Goal: Entertainment & Leisure: Consume media (video, audio)

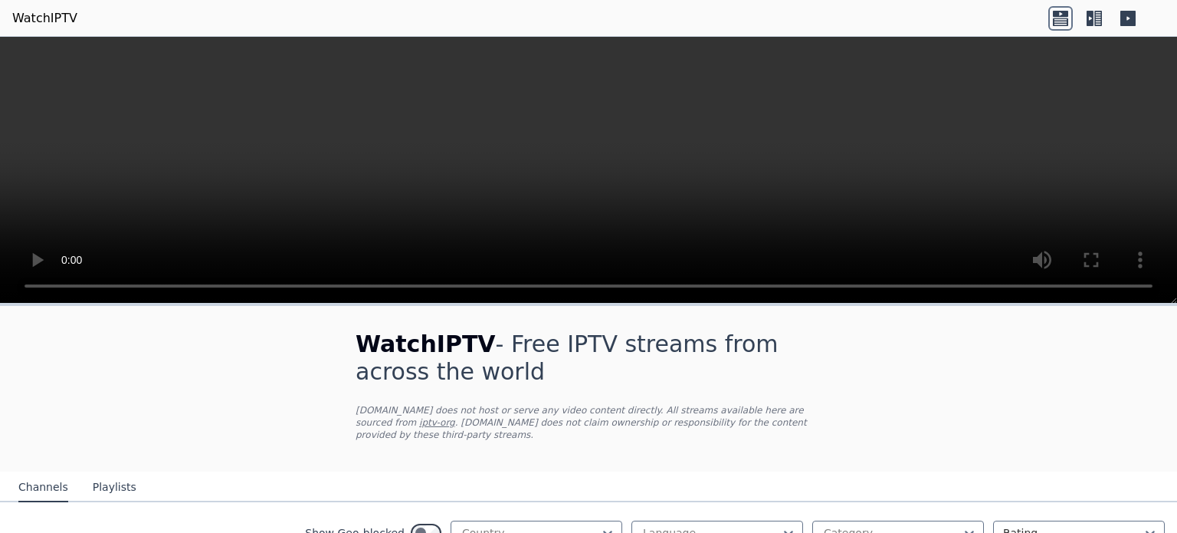
scroll to position [279, 0]
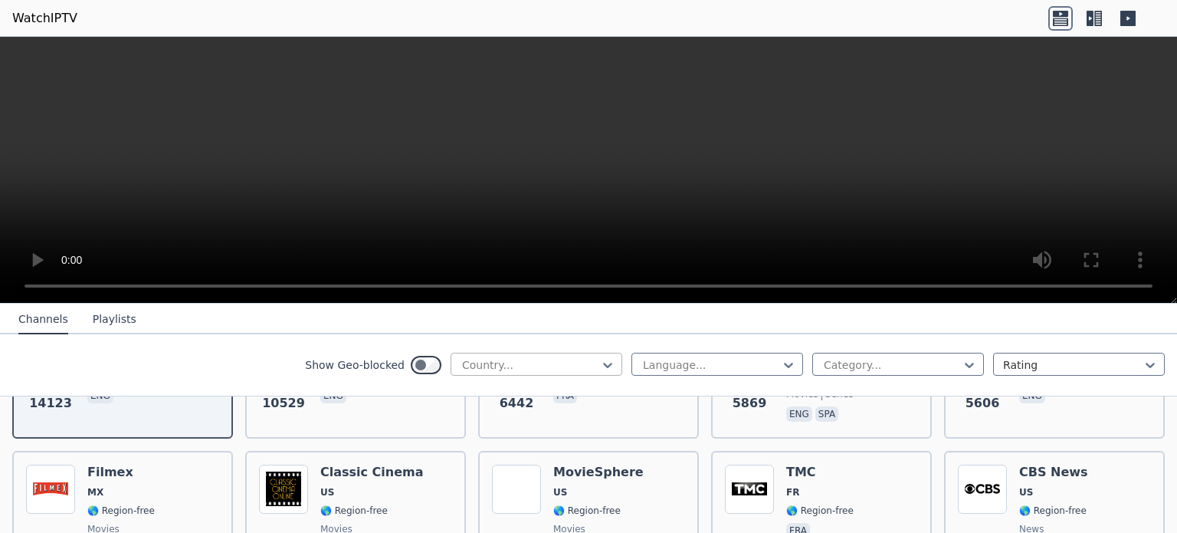
click at [531, 364] on div at bounding box center [531, 364] width 140 height 15
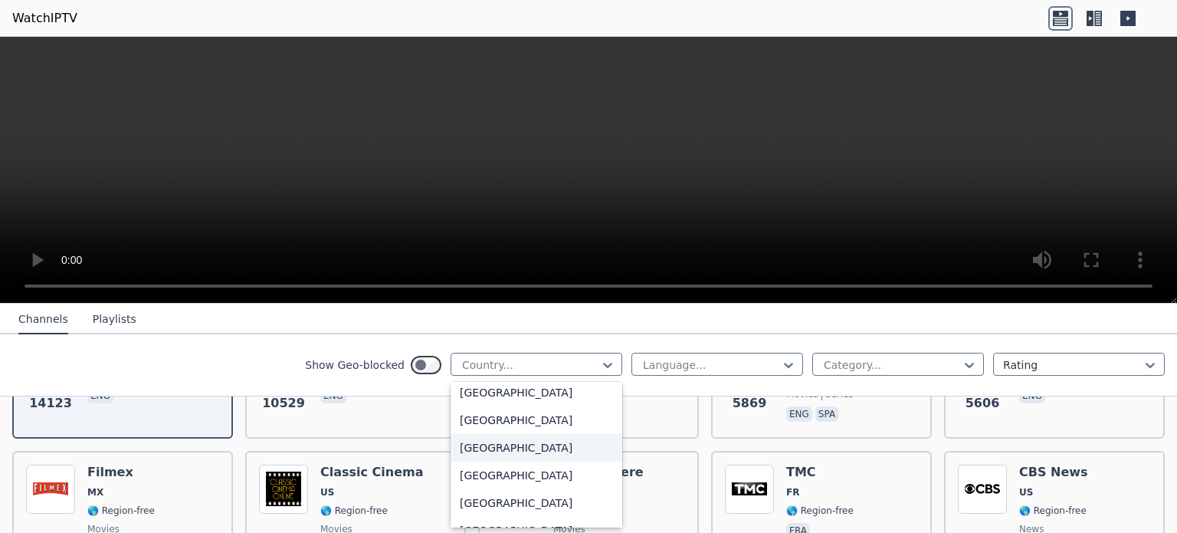
scroll to position [3649, 0]
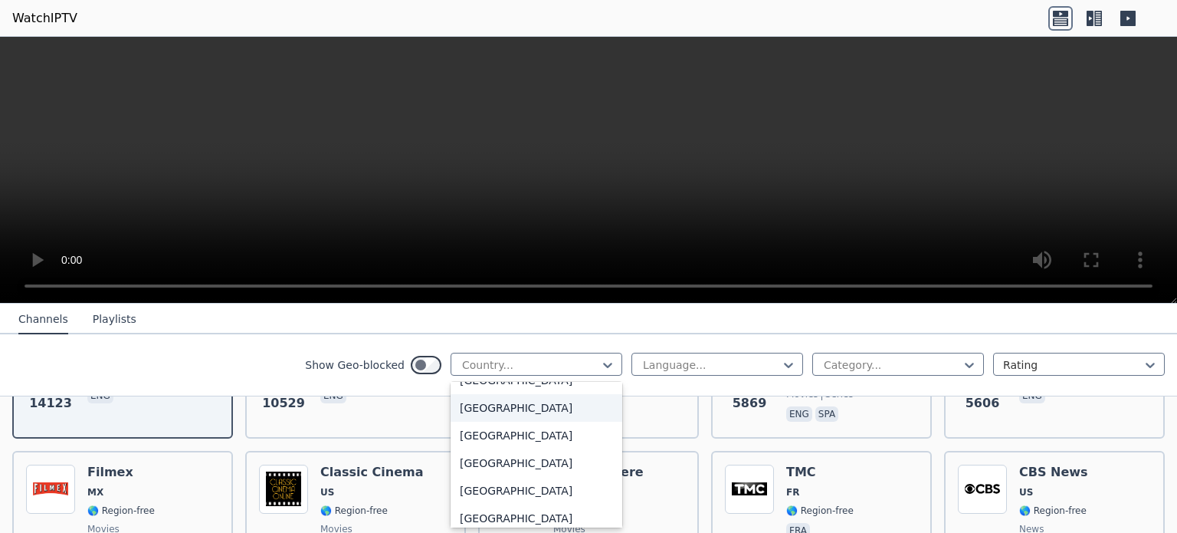
click at [484, 410] on div "[GEOGRAPHIC_DATA]" at bounding box center [537, 408] width 172 height 28
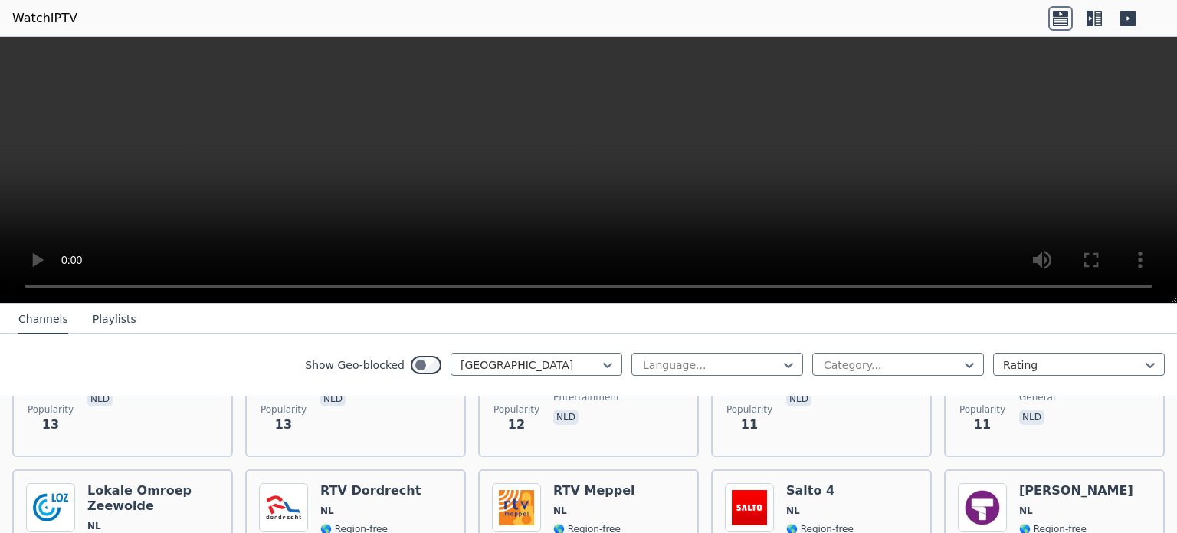
scroll to position [2116, 0]
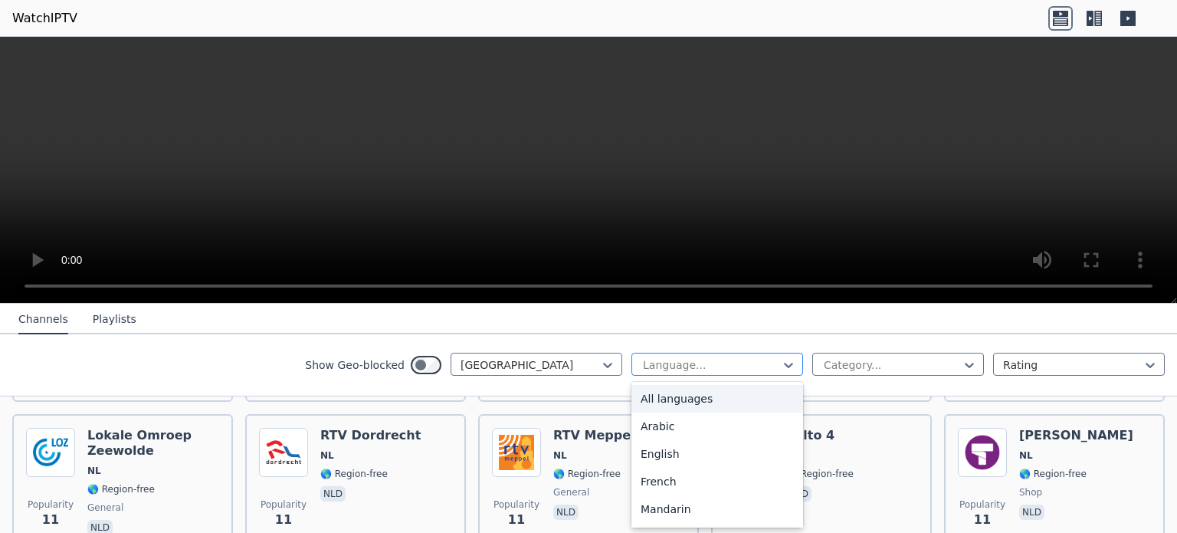
click at [724, 363] on div at bounding box center [712, 364] width 140 height 15
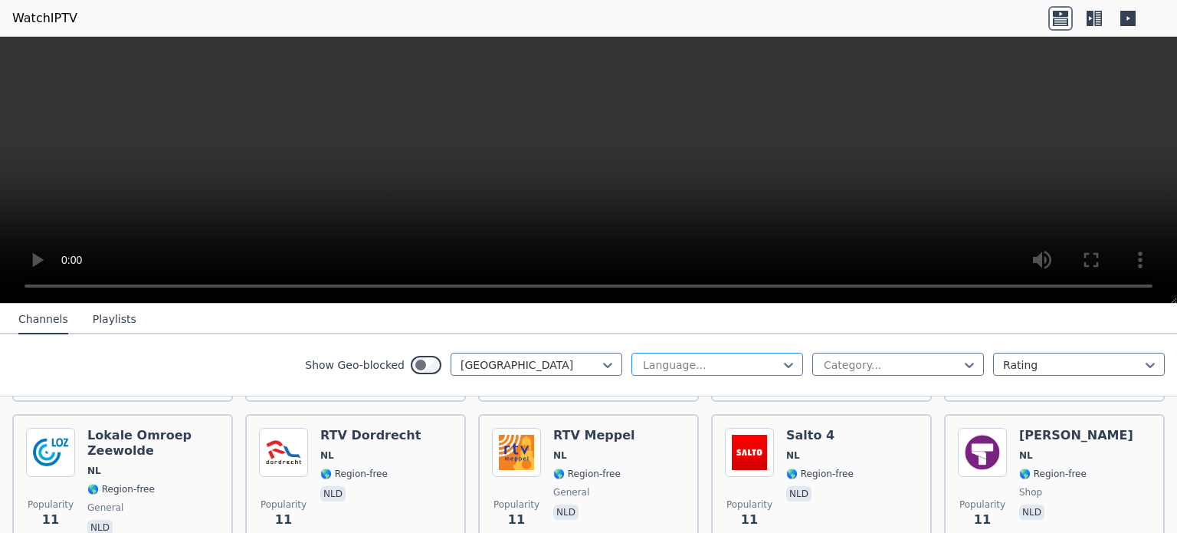
click at [724, 363] on div at bounding box center [712, 364] width 140 height 15
click at [901, 350] on div "Show Geo-blocked Netherlands Language... Category... Rating" at bounding box center [588, 365] width 1177 height 62
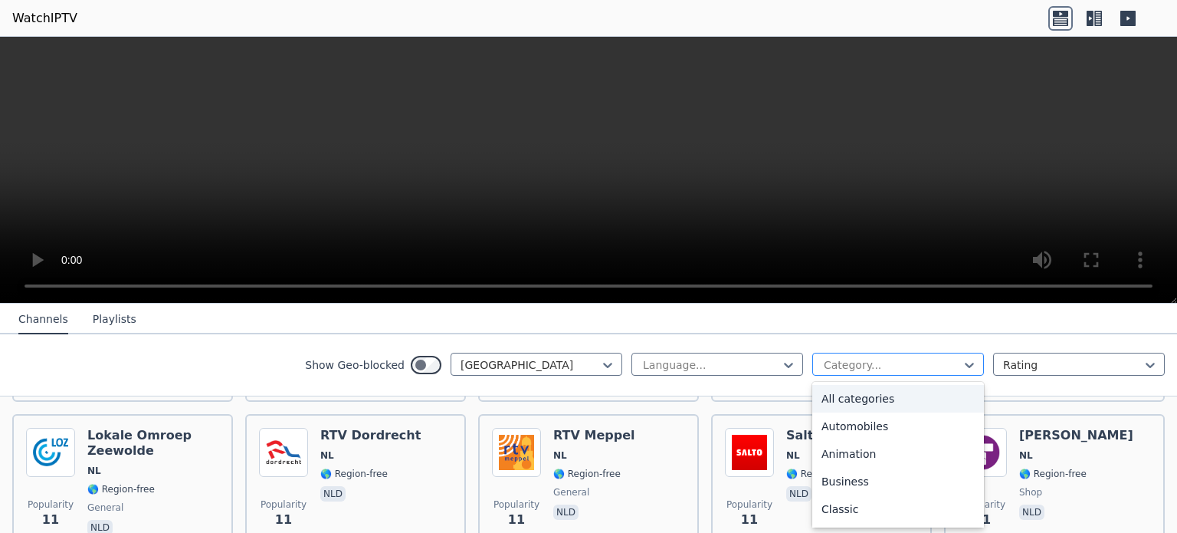
click at [915, 369] on div at bounding box center [892, 364] width 140 height 15
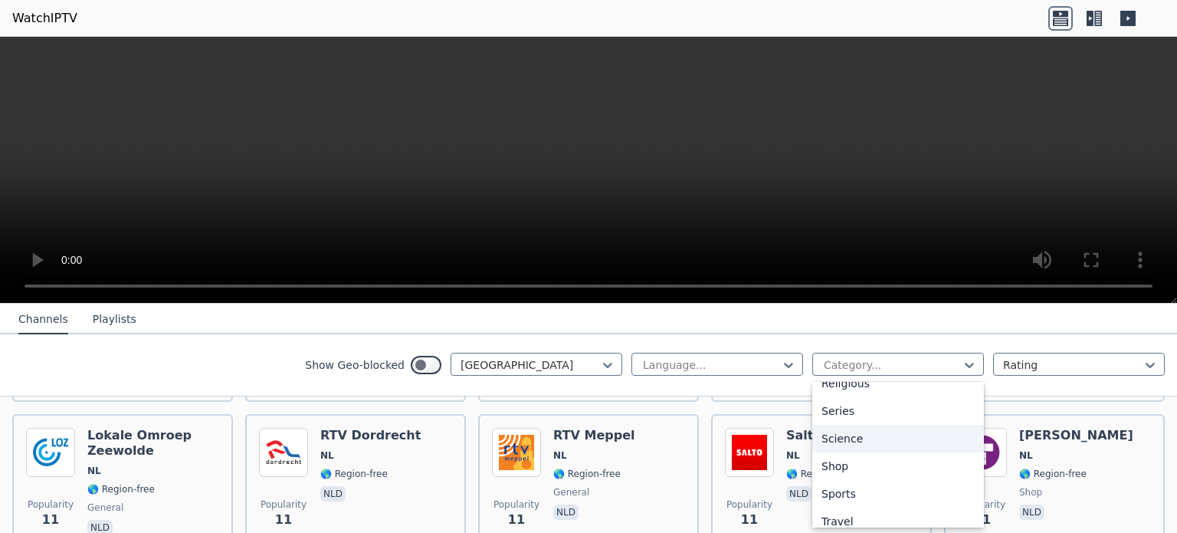
scroll to position [569, 0]
click at [862, 492] on div "Sports" at bounding box center [899, 492] width 172 height 28
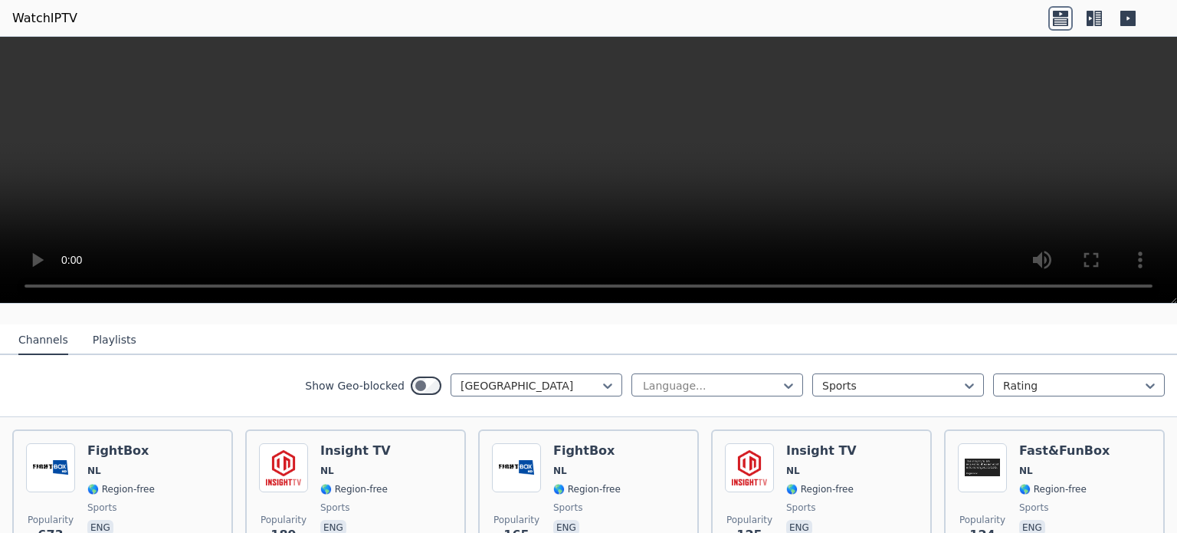
scroll to position [141, 0]
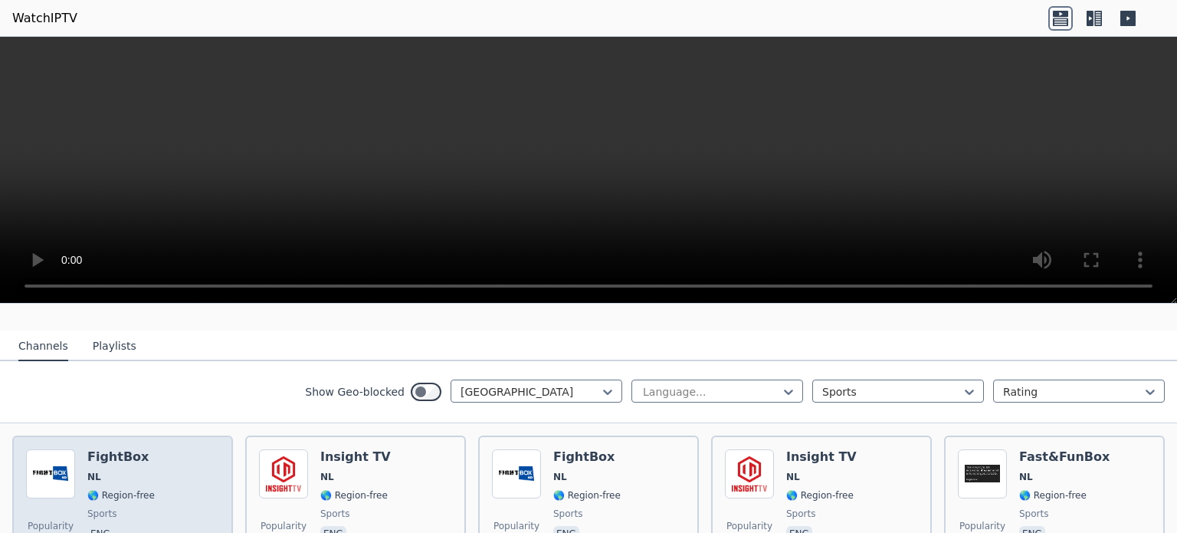
click at [147, 468] on div "Popularity 673 FightBox NL 🌎 Region-free sports eng" at bounding box center [122, 504] width 193 height 110
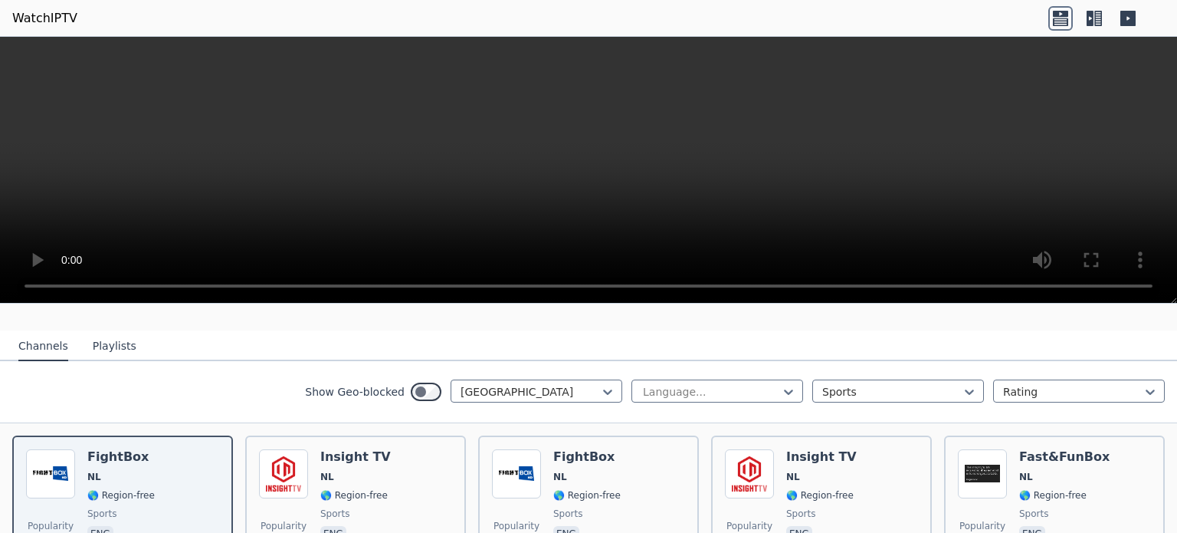
click at [639, 143] on video at bounding box center [588, 170] width 1177 height 267
